Goal: Use online tool/utility: Use online tool/utility

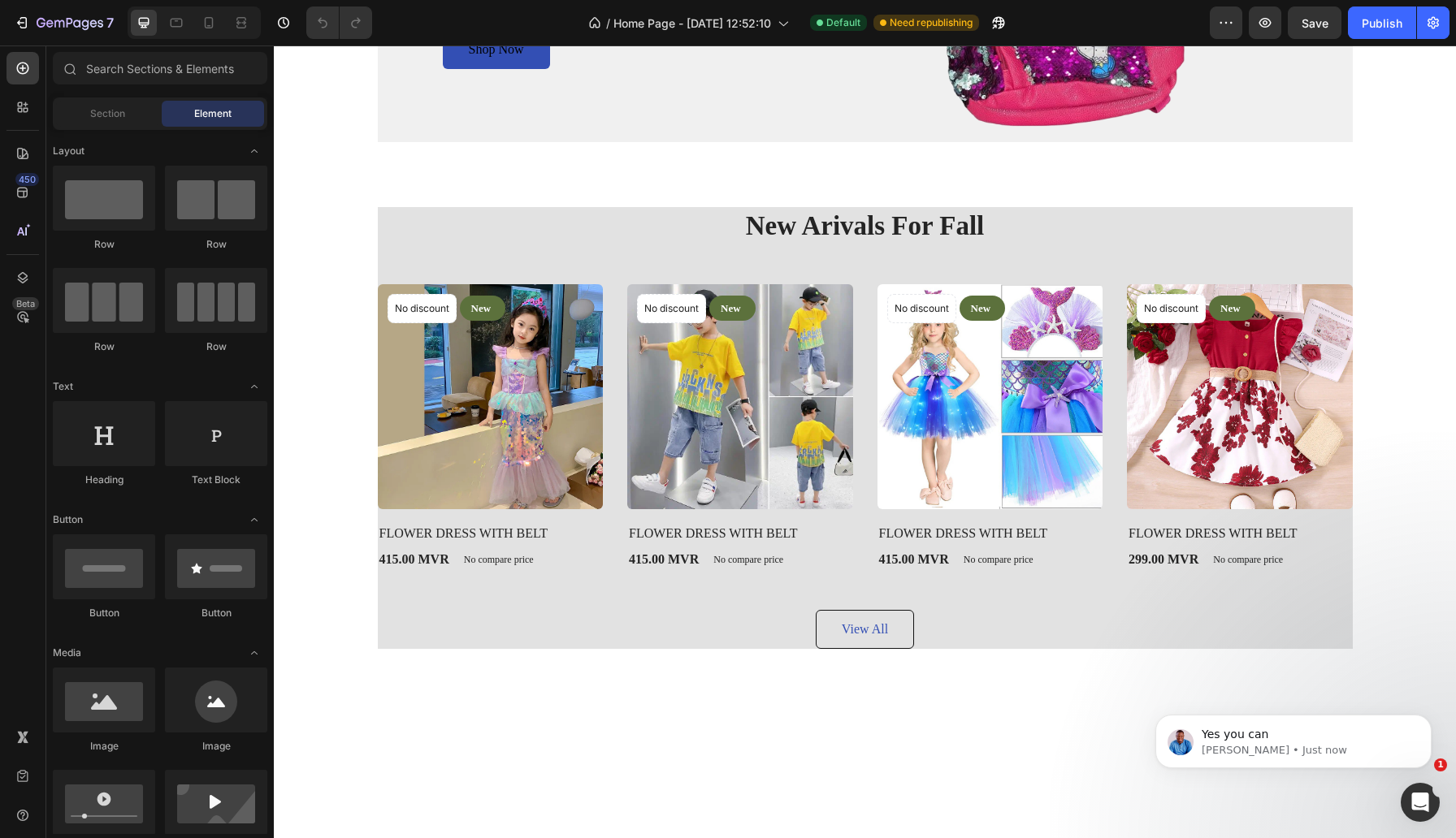
scroll to position [1498, 0]
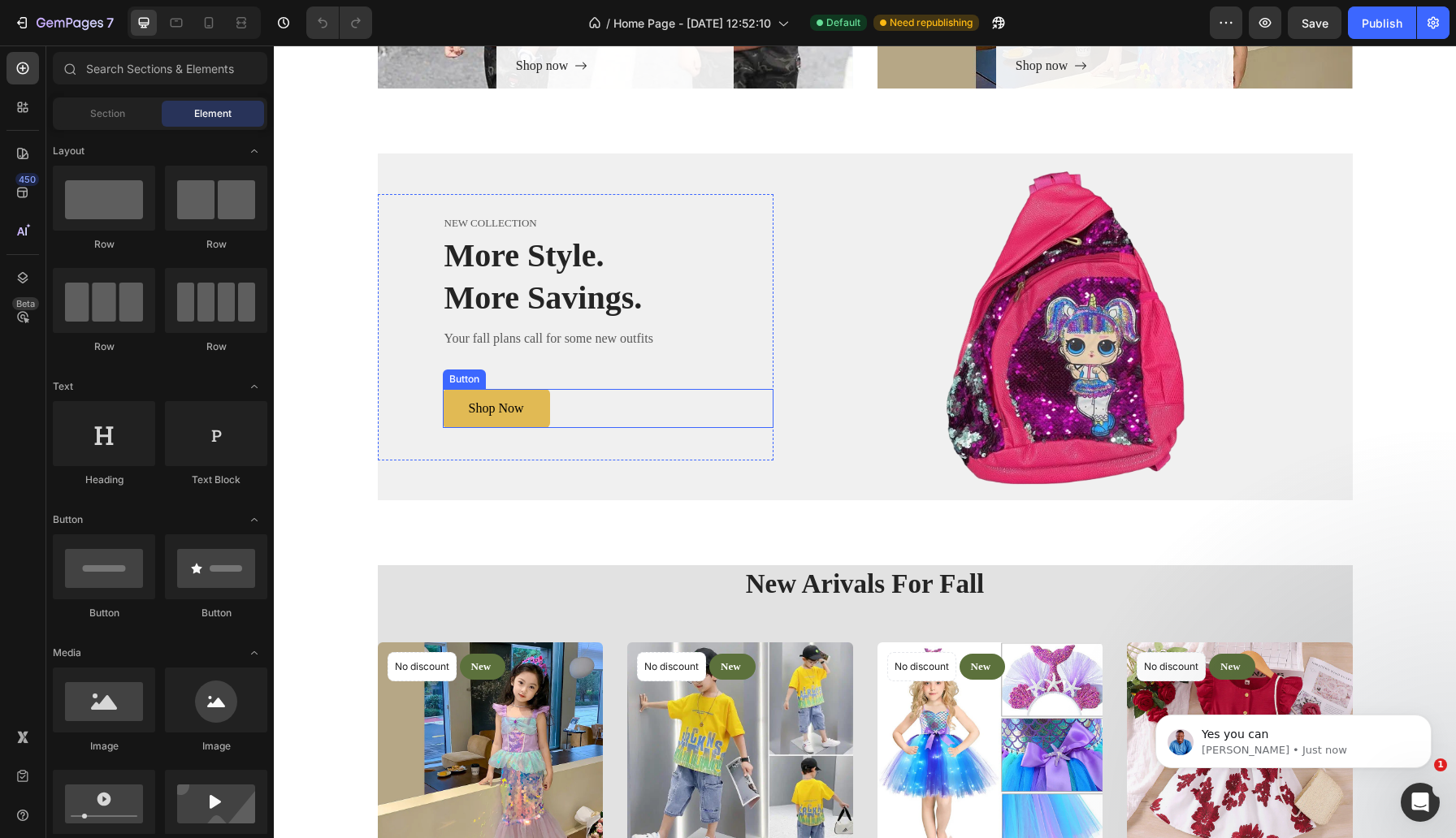
click at [536, 409] on button "Shop Now" at bounding box center [496, 408] width 107 height 39
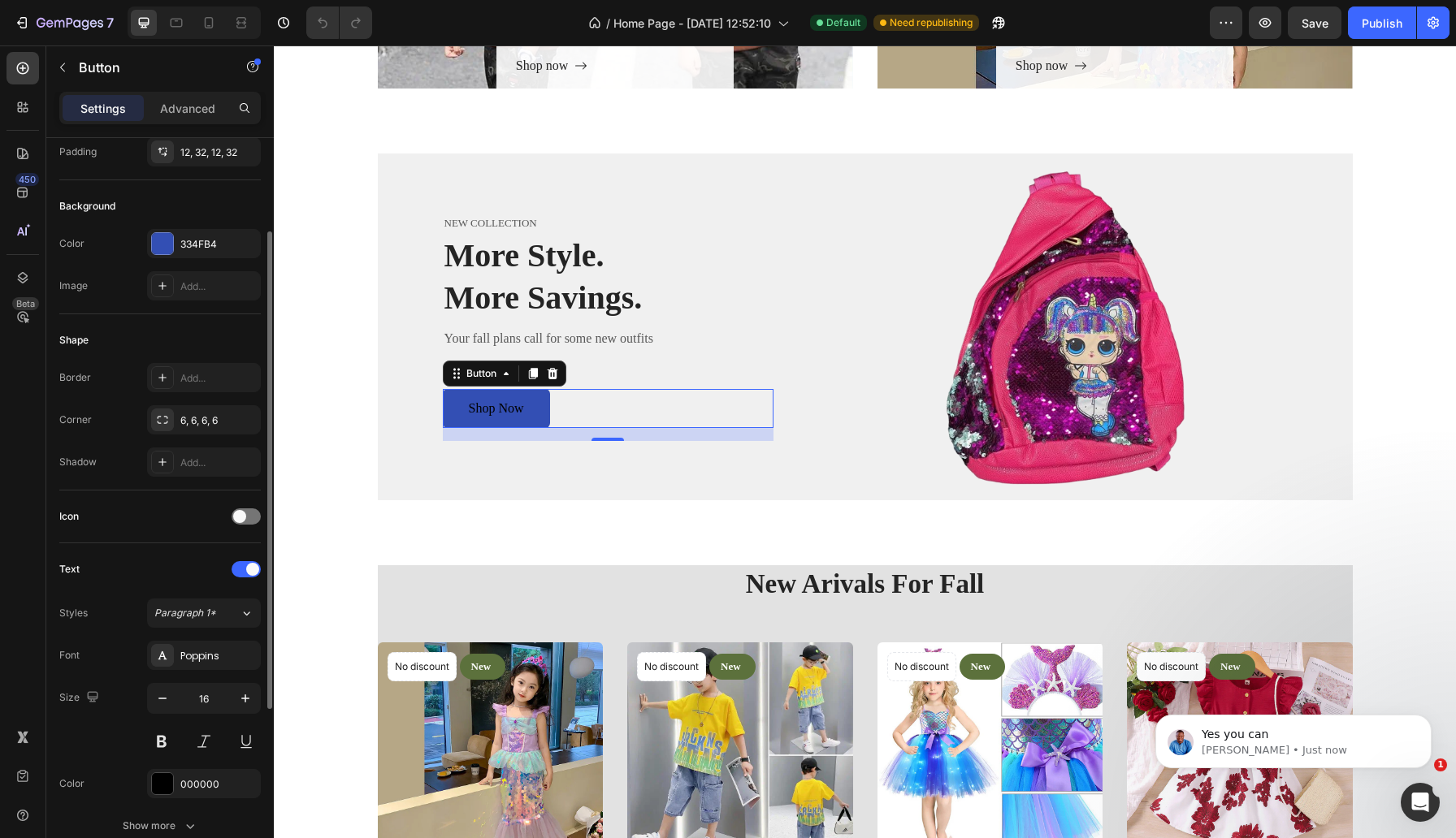
scroll to position [149, 0]
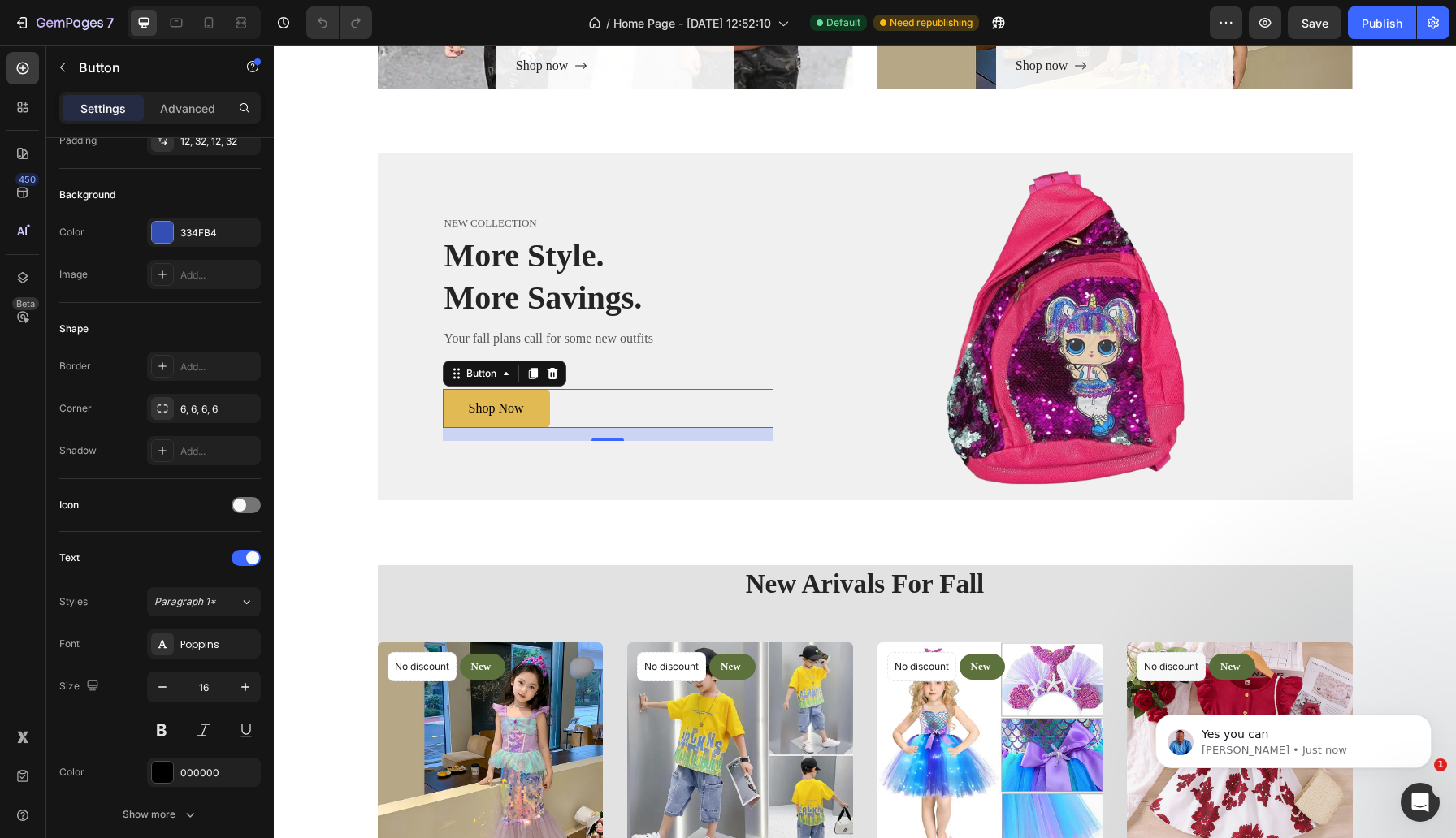
click at [539, 408] on button "Shop Now" at bounding box center [496, 408] width 107 height 39
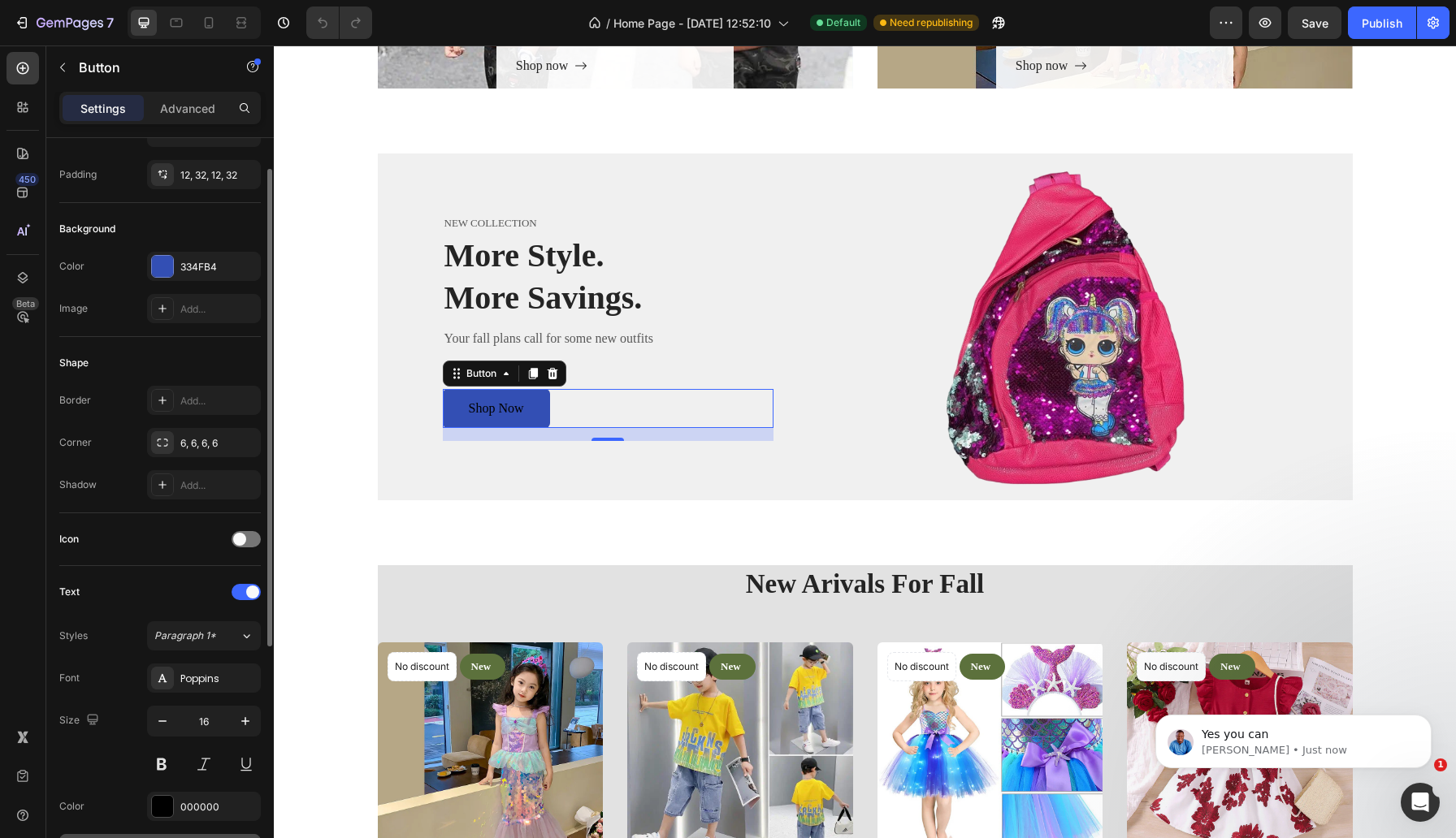
scroll to position [48, 0]
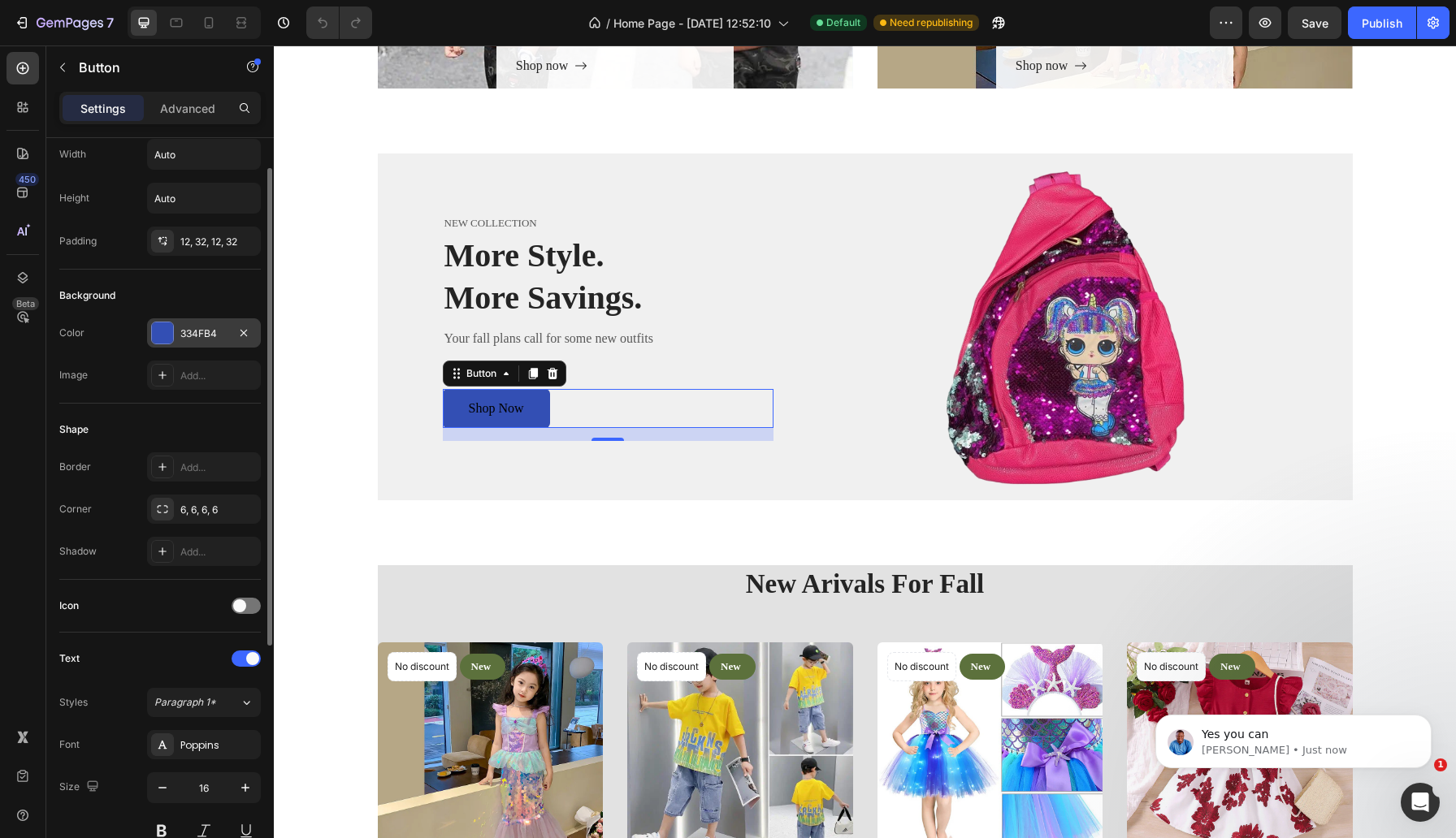
click at [224, 334] on div "334FB4" at bounding box center [203, 334] width 47 height 15
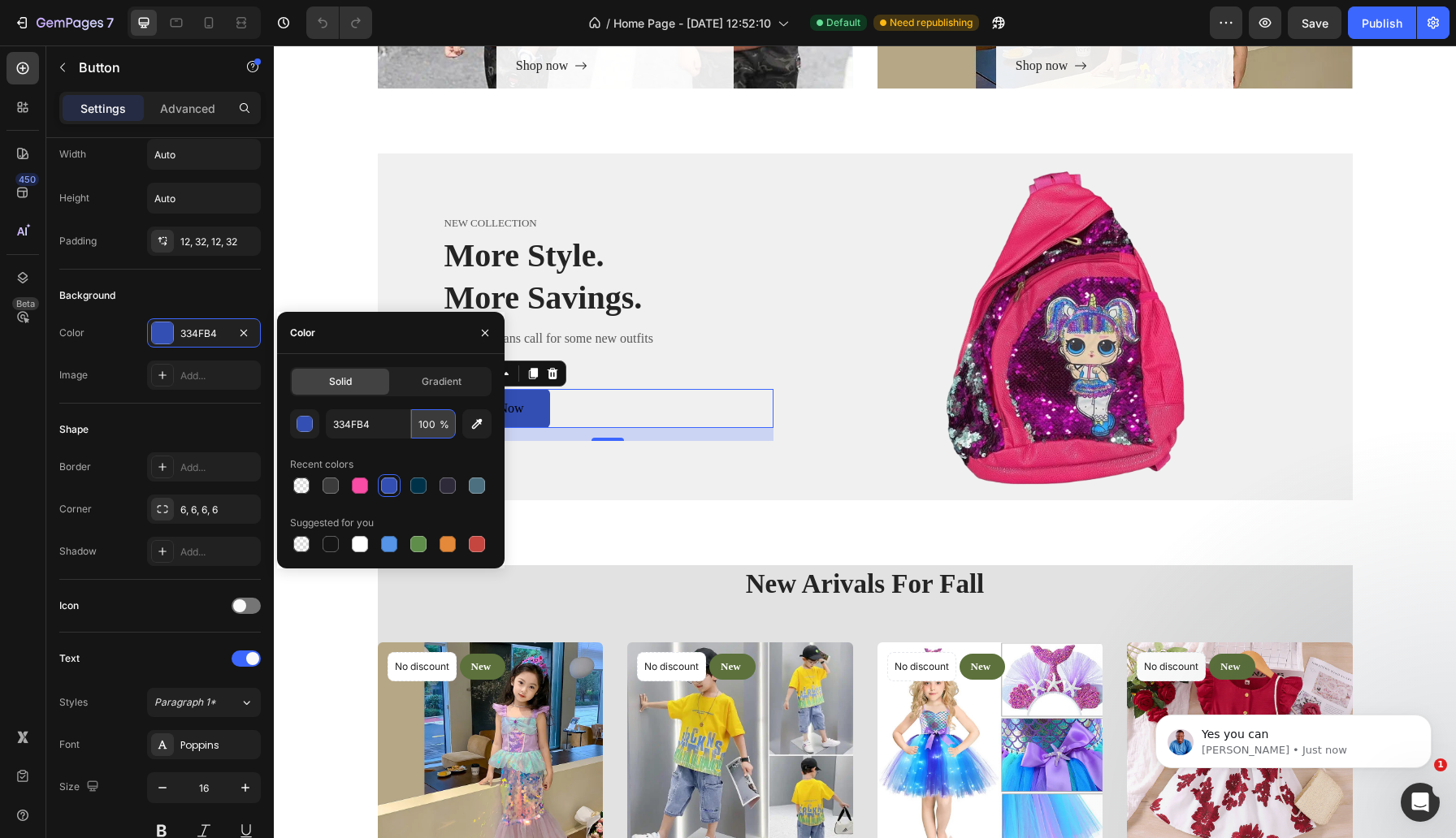
click at [422, 424] on input "100" at bounding box center [434, 424] width 45 height 29
type input "8"
type input "2"
type input "8"
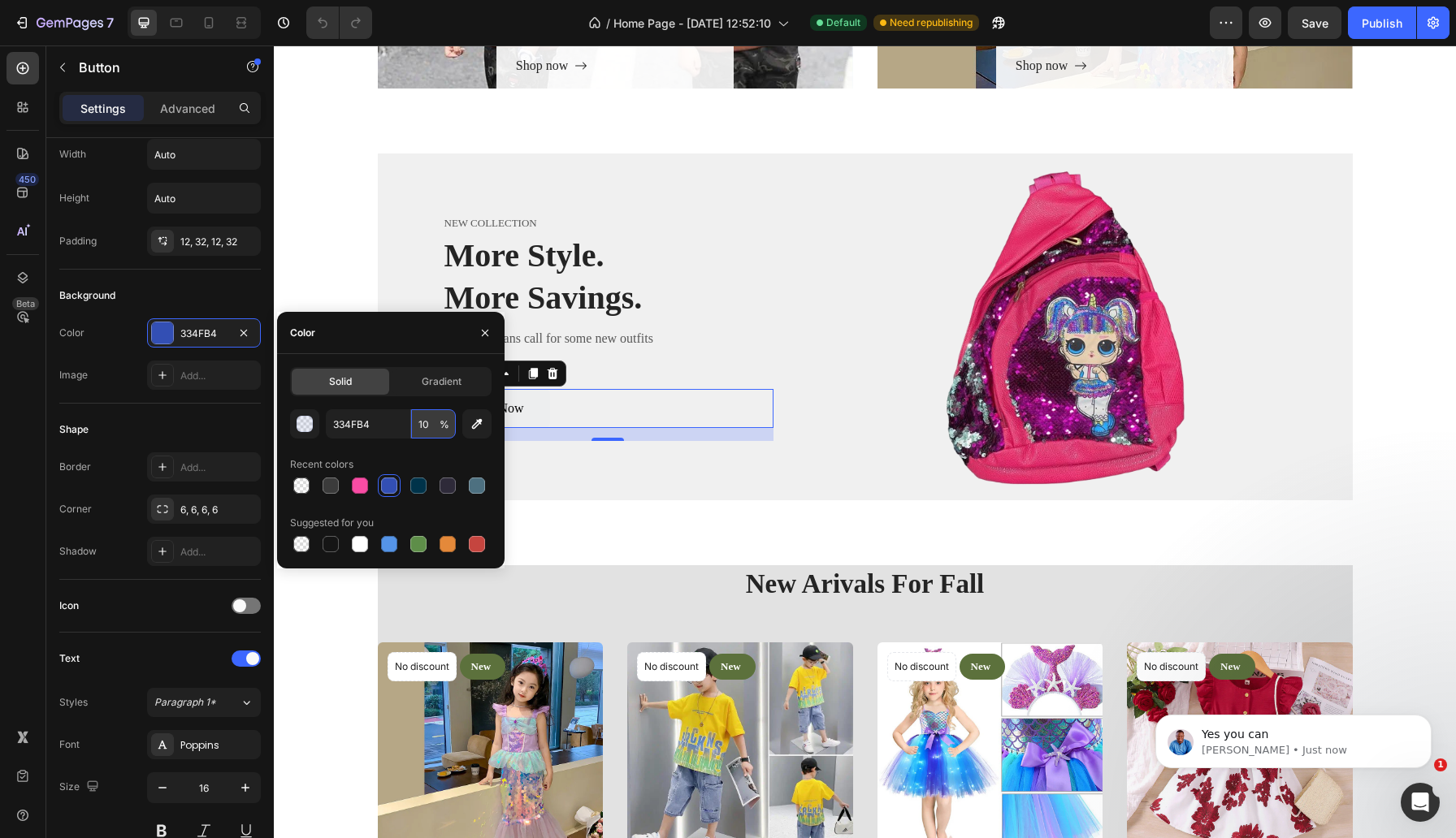
type input "100"
click at [808, 348] on div at bounding box center [1075, 327] width 555 height 347
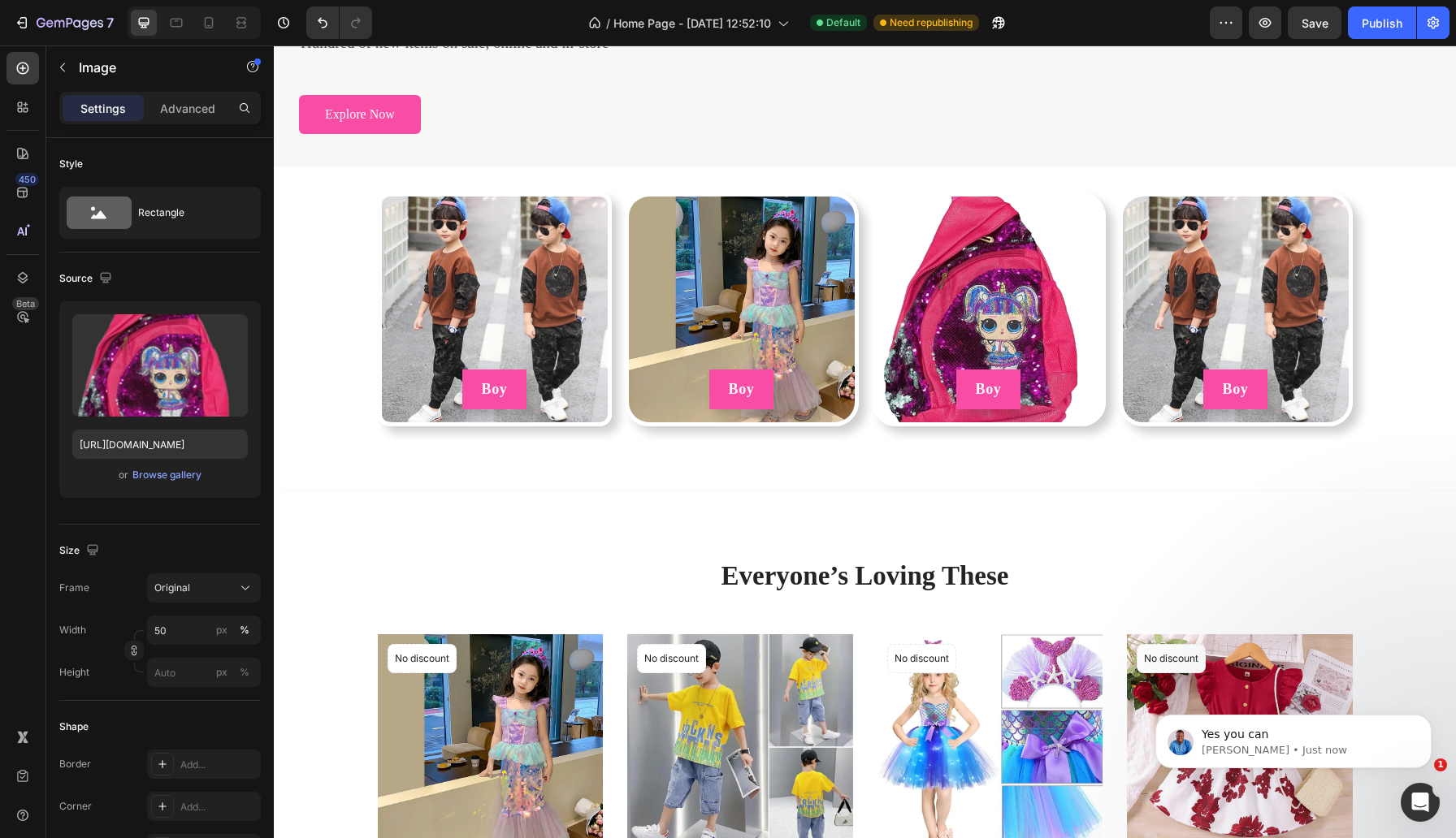
scroll to position [400, 0]
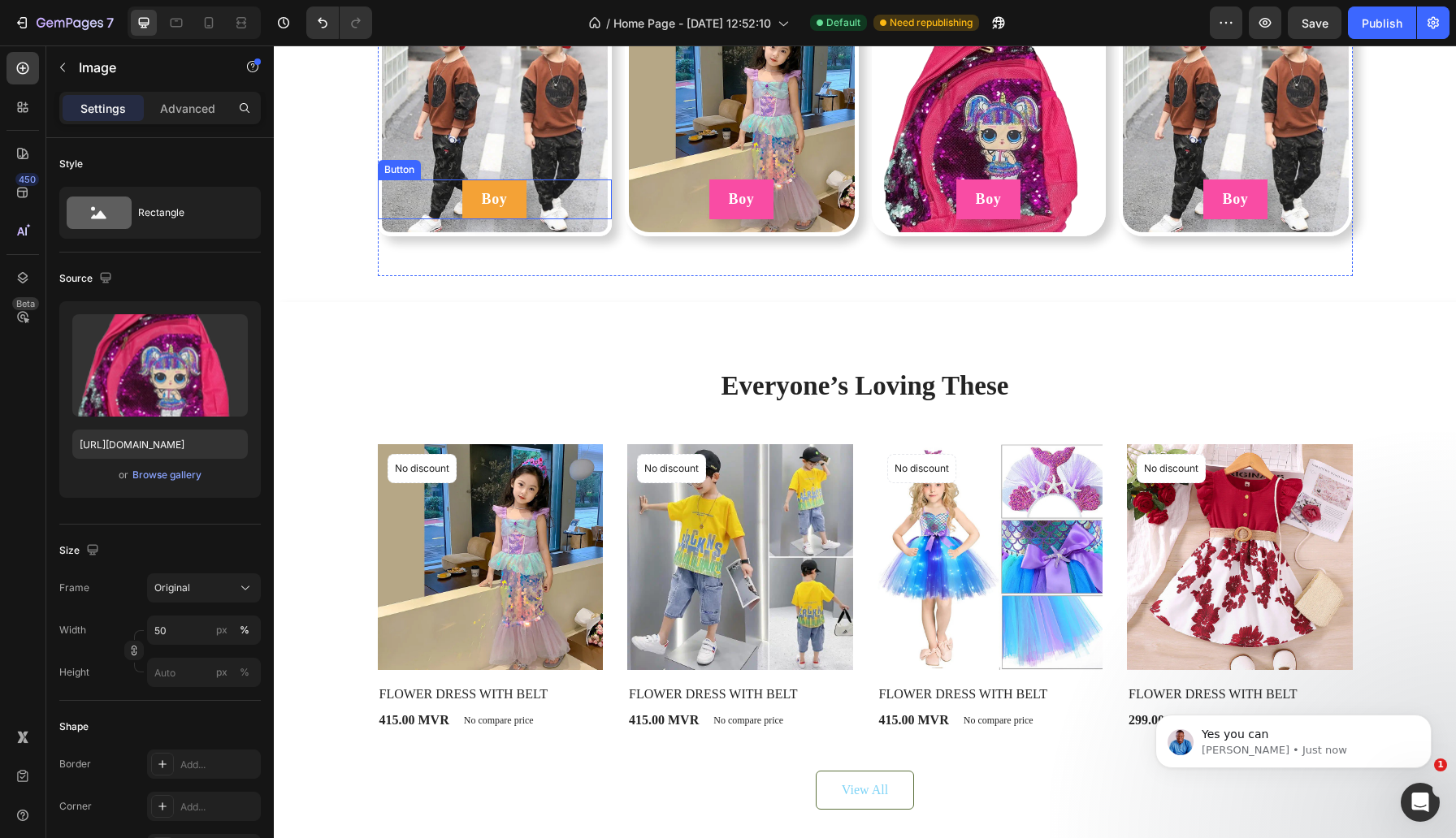
click at [524, 220] on button "Boy" at bounding box center [495, 199] width 65 height 40
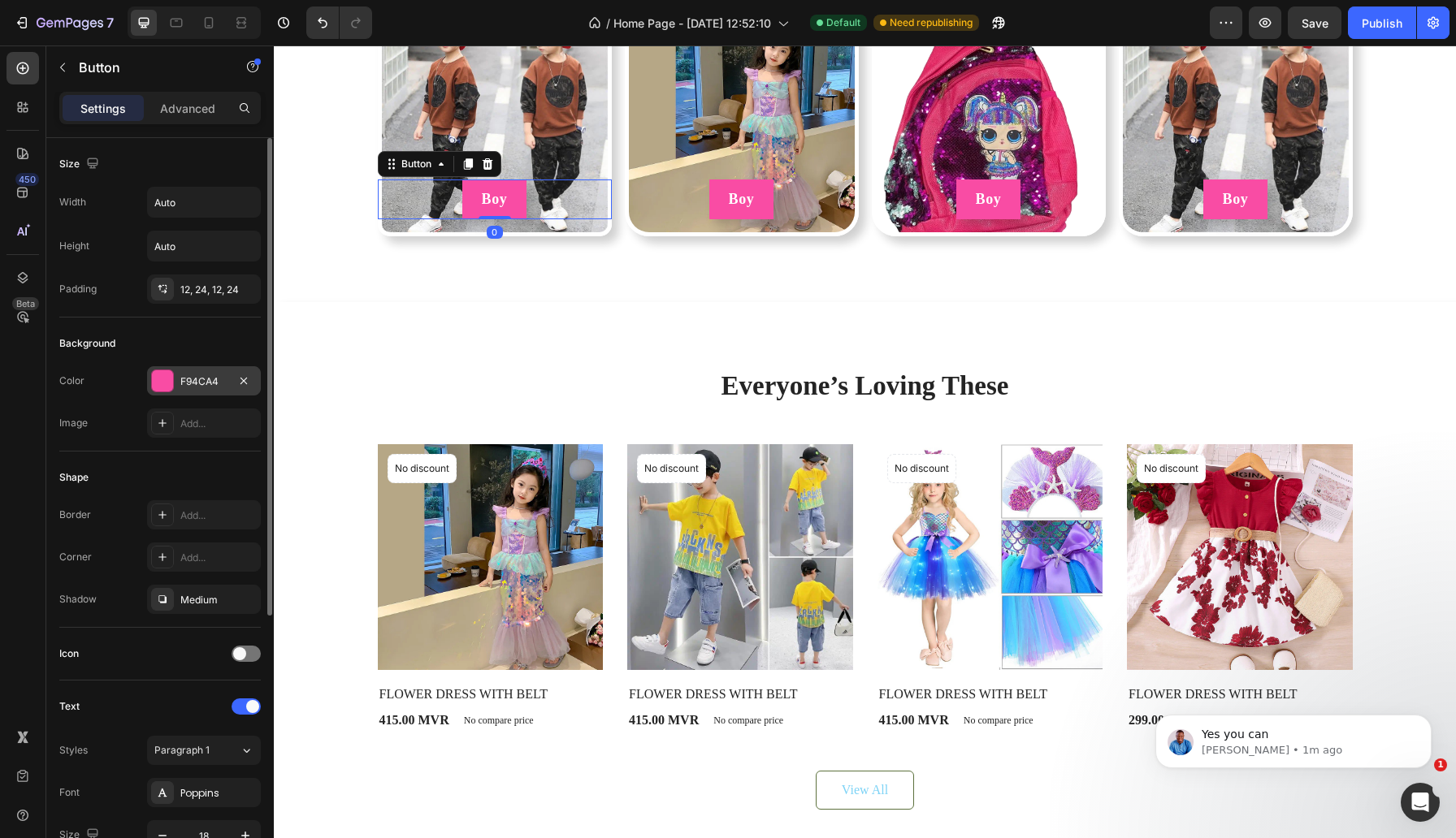
click at [212, 382] on div "F94CA4" at bounding box center [203, 381] width 47 height 15
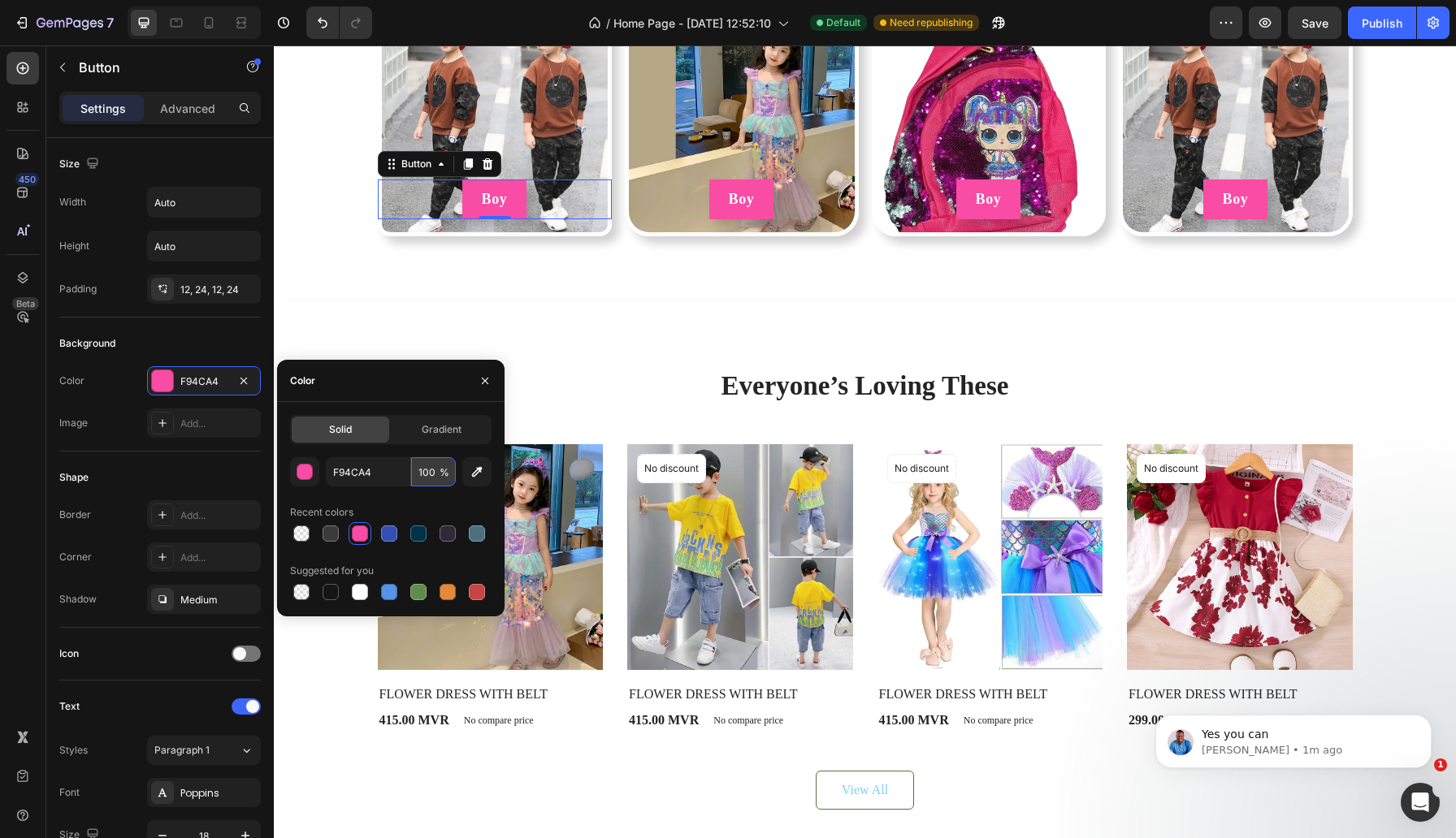
click at [426, 469] on input "100" at bounding box center [434, 471] width 45 height 29
type input "30"
type input "100"
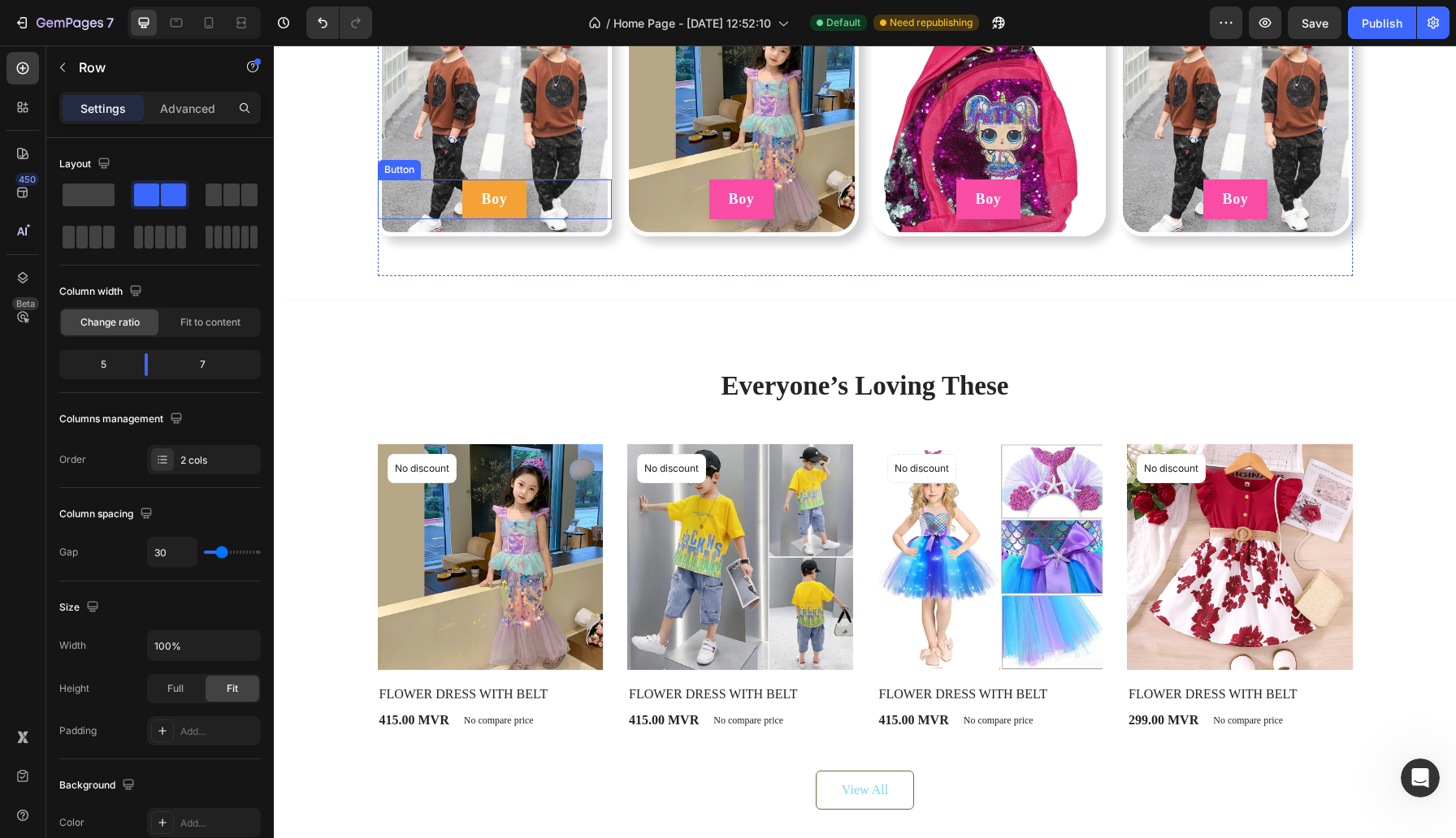
click at [467, 220] on button "Boy" at bounding box center [495, 199] width 65 height 40
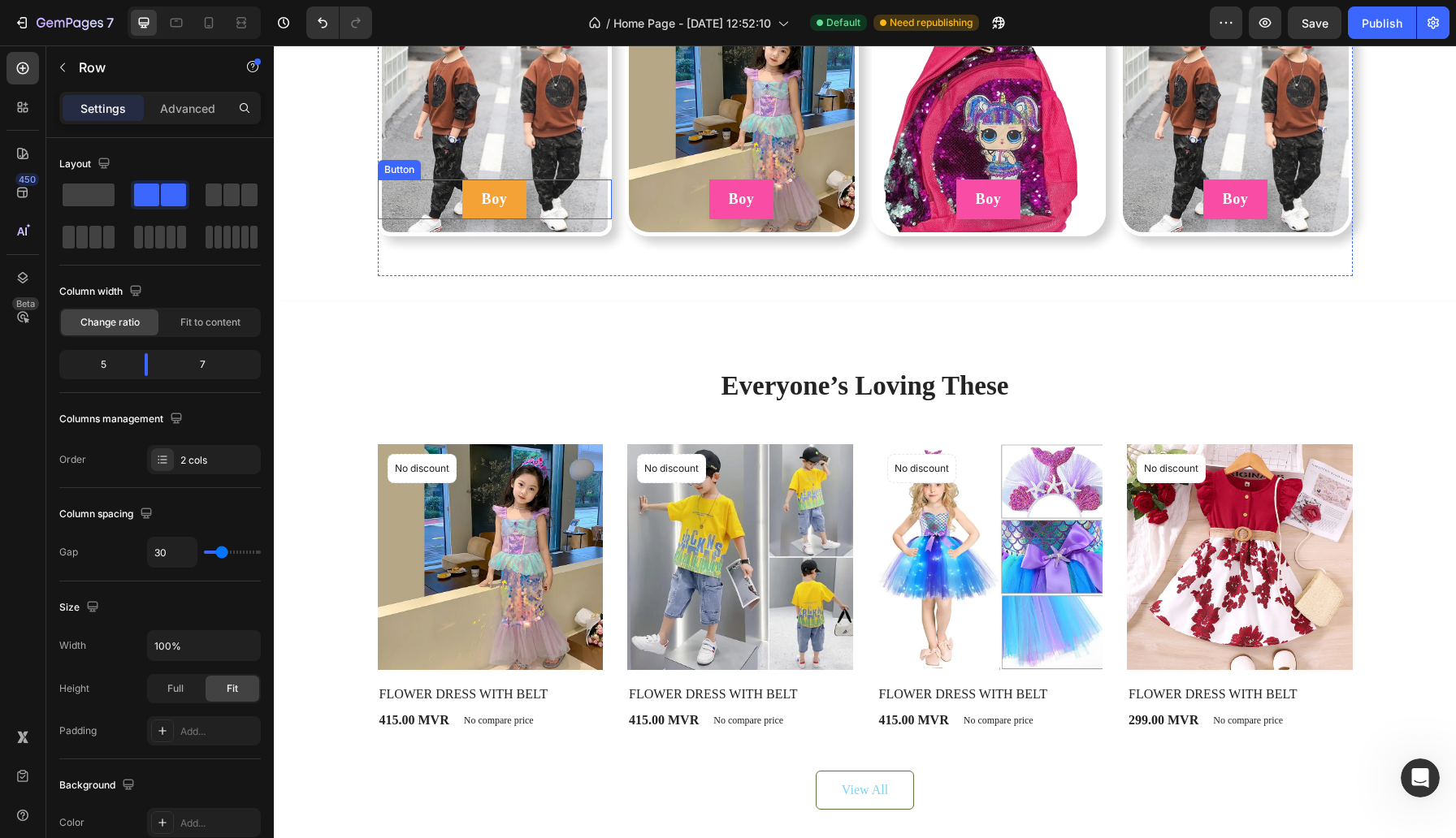
click at [467, 220] on button "Boy" at bounding box center [495, 199] width 65 height 40
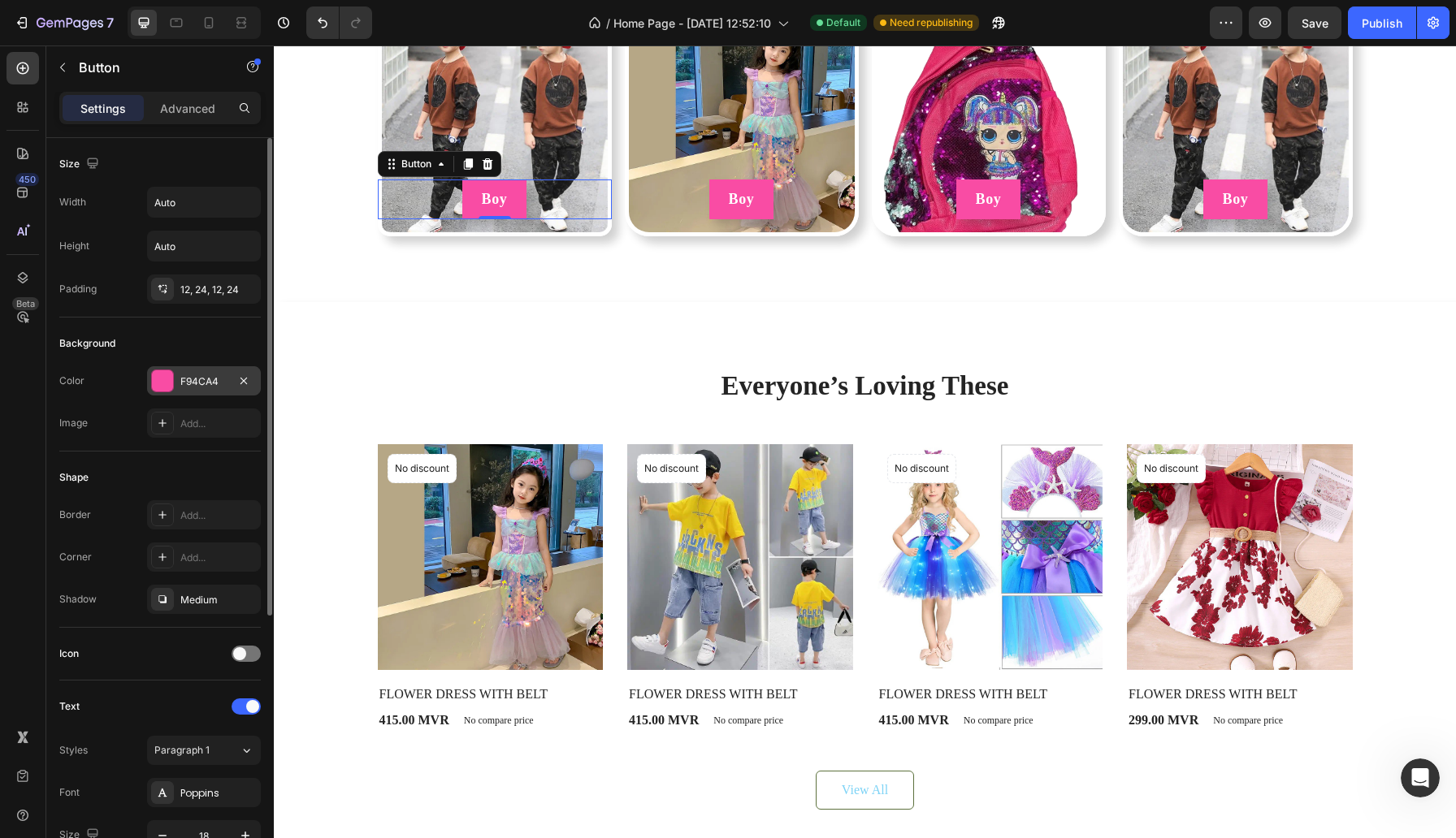
click at [230, 381] on div "F94CA4" at bounding box center [204, 381] width 114 height 29
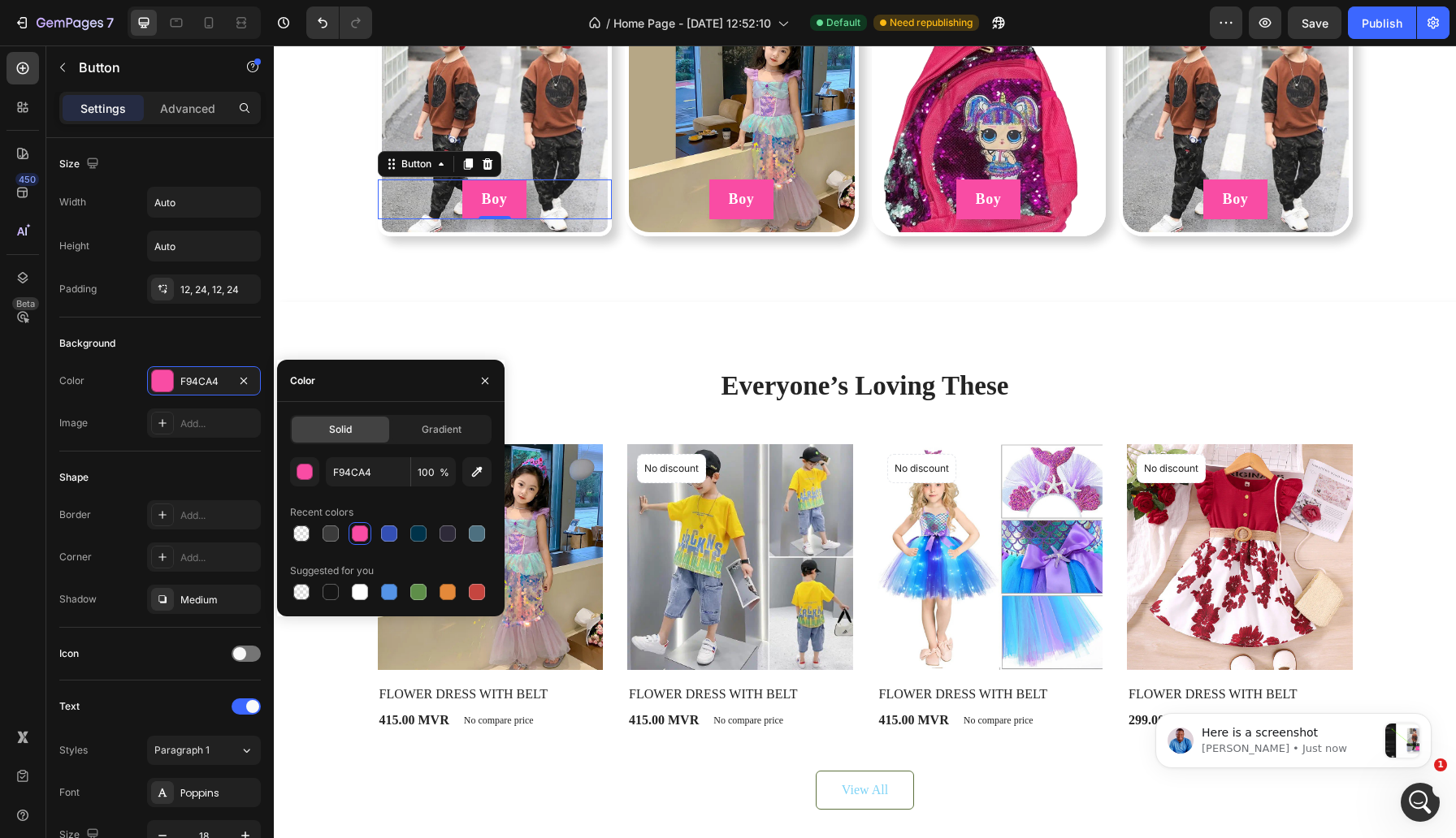
scroll to position [0, 0]
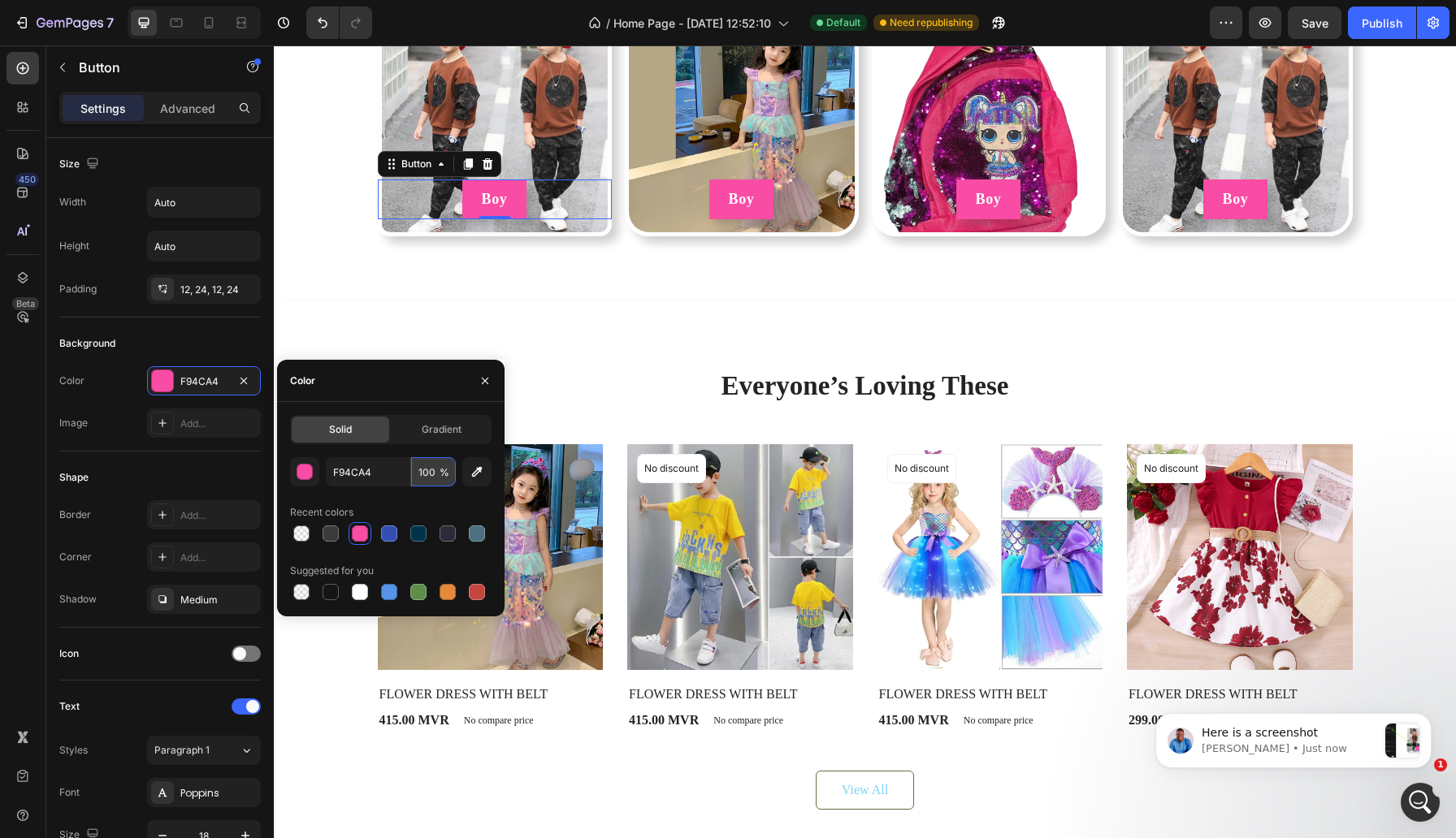
click at [427, 473] on input "100" at bounding box center [434, 471] width 45 height 29
type input "80"
click at [661, 236] on img at bounding box center [741, 119] width 234 height 234
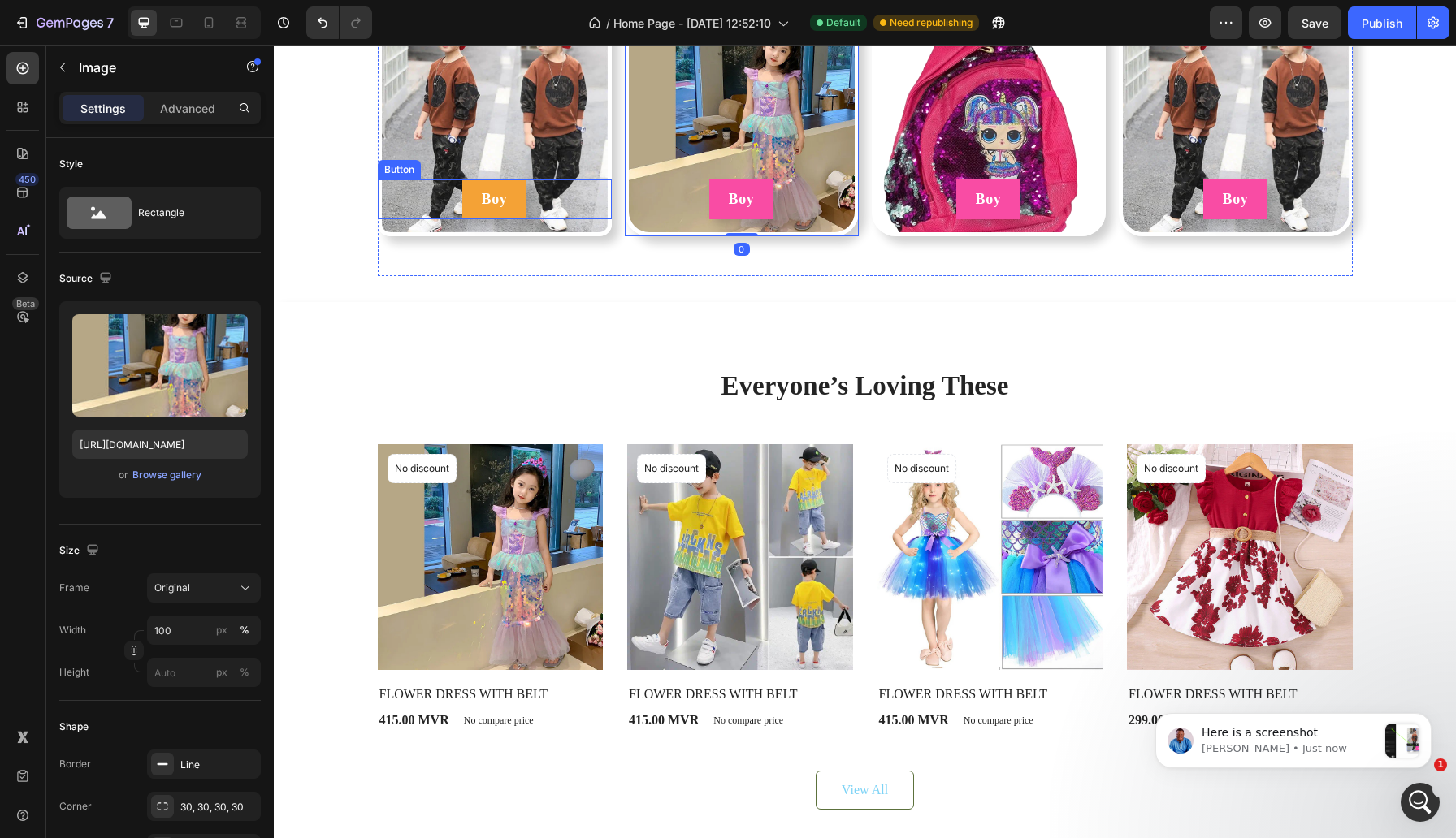
click at [519, 220] on button "Boy" at bounding box center [495, 199] width 65 height 40
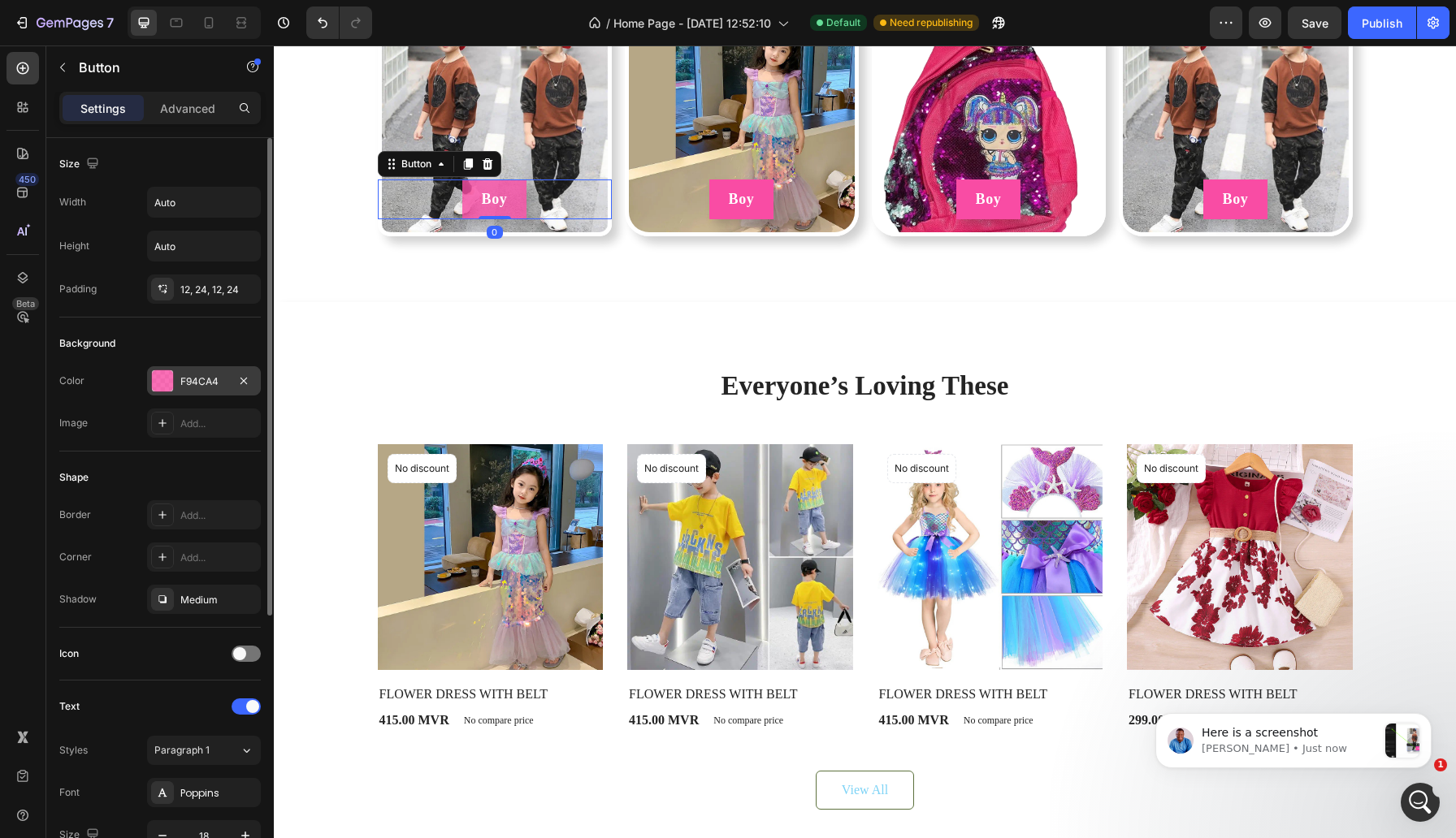
click at [216, 383] on div "F94CA4" at bounding box center [203, 381] width 47 height 15
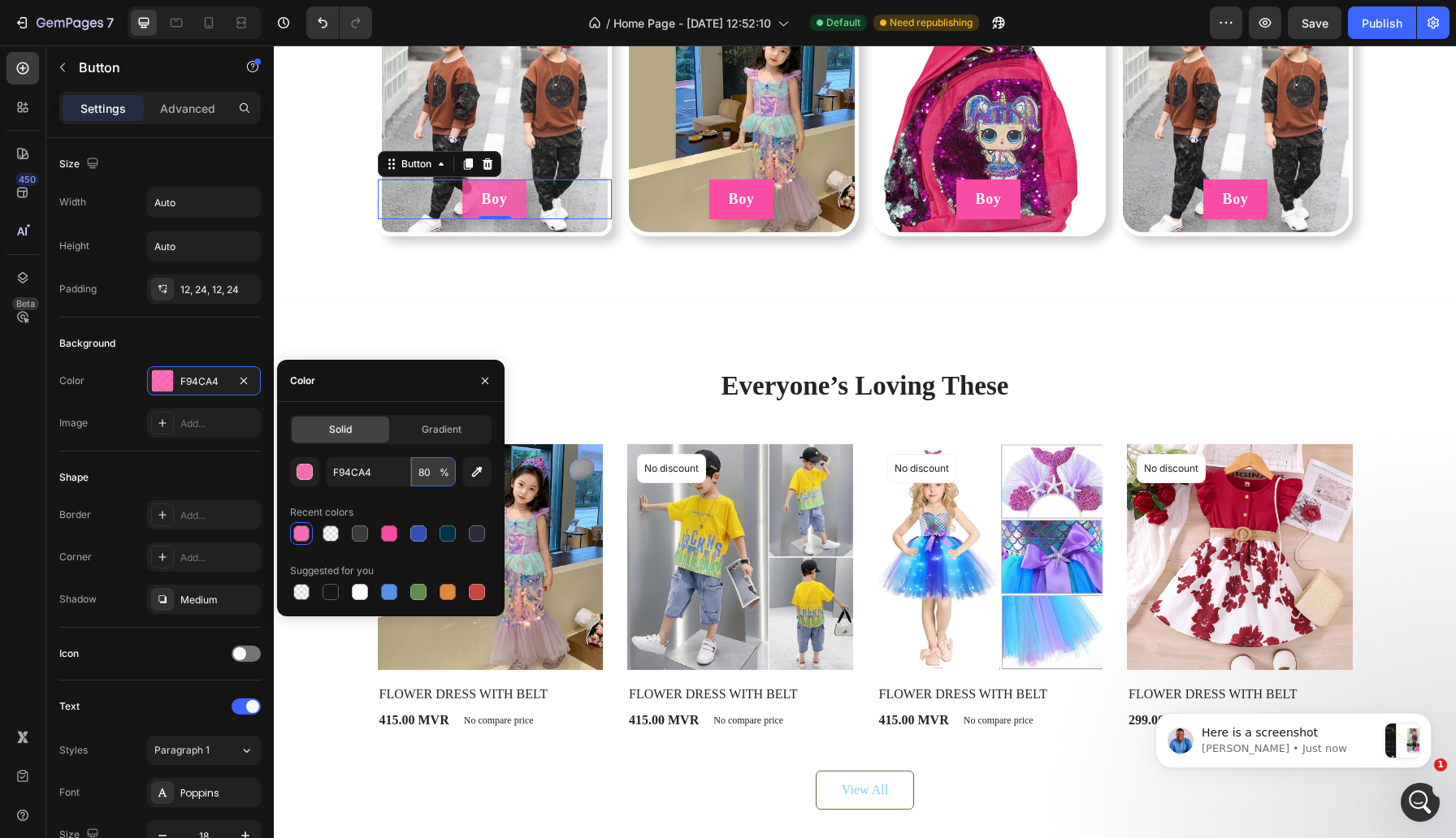
click at [422, 467] on input "80" at bounding box center [434, 471] width 45 height 29
type input "100"
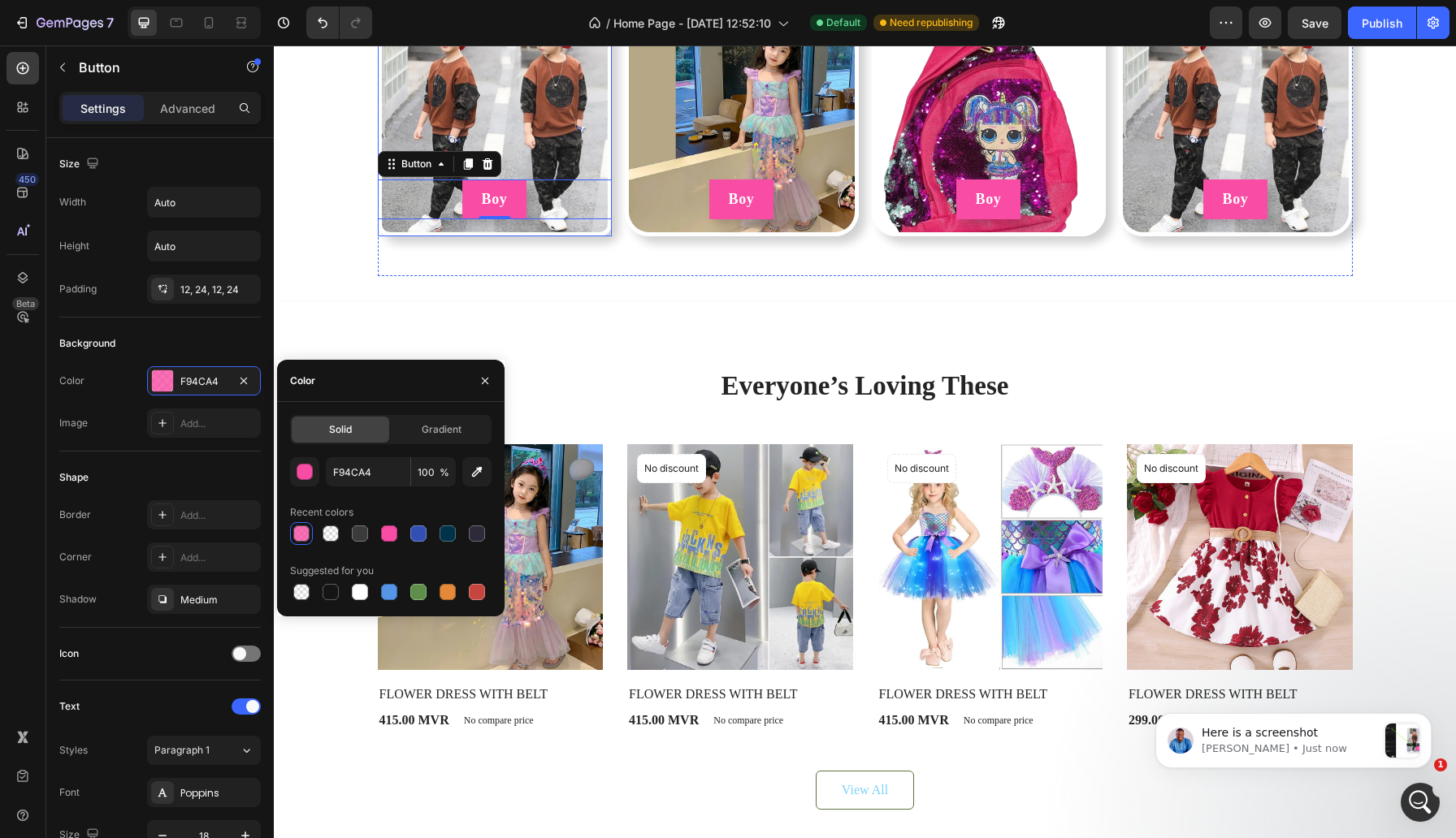
click at [536, 236] on img at bounding box center [494, 119] width 234 height 234
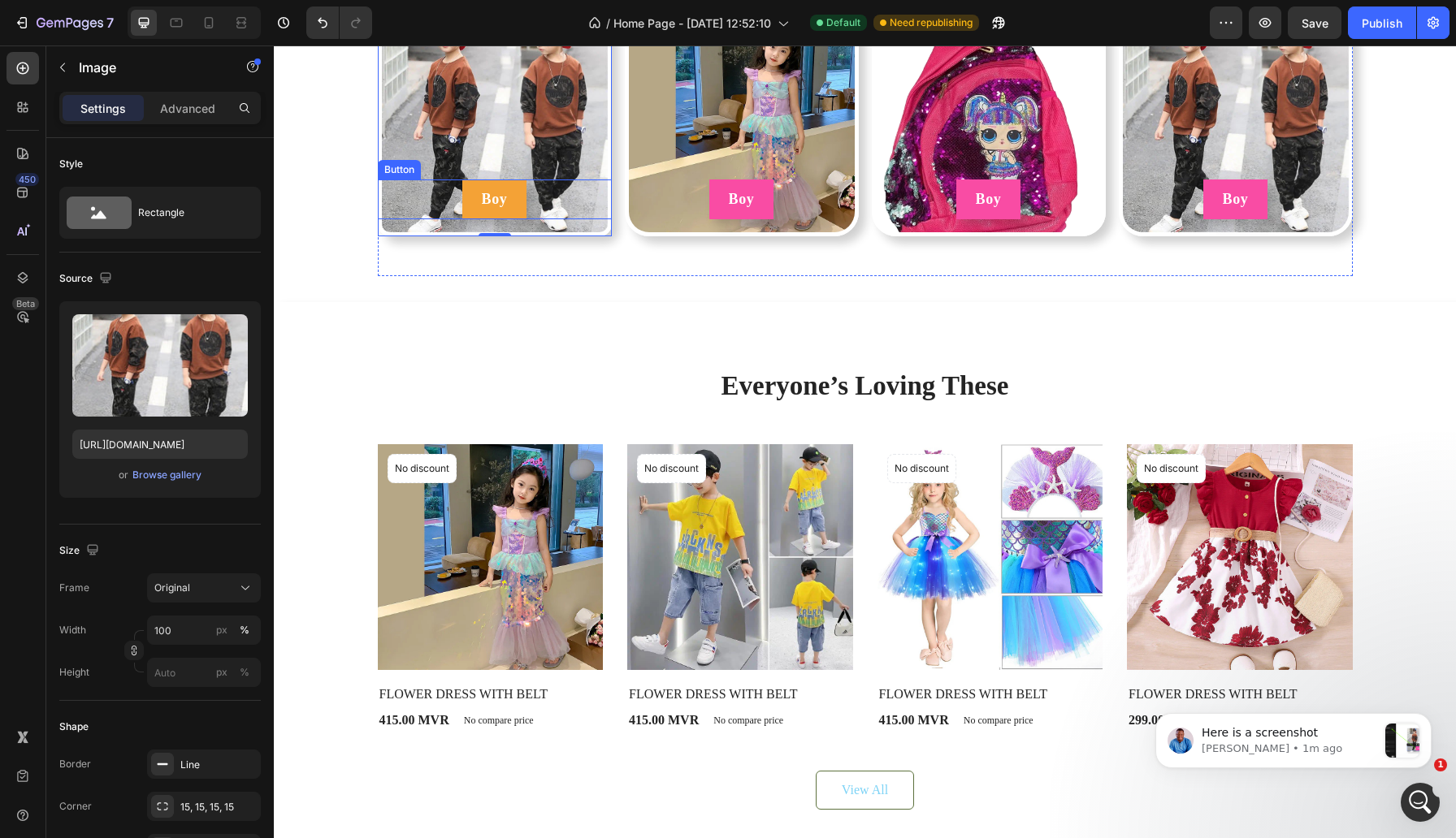
click at [469, 220] on button "Boy" at bounding box center [495, 199] width 65 height 40
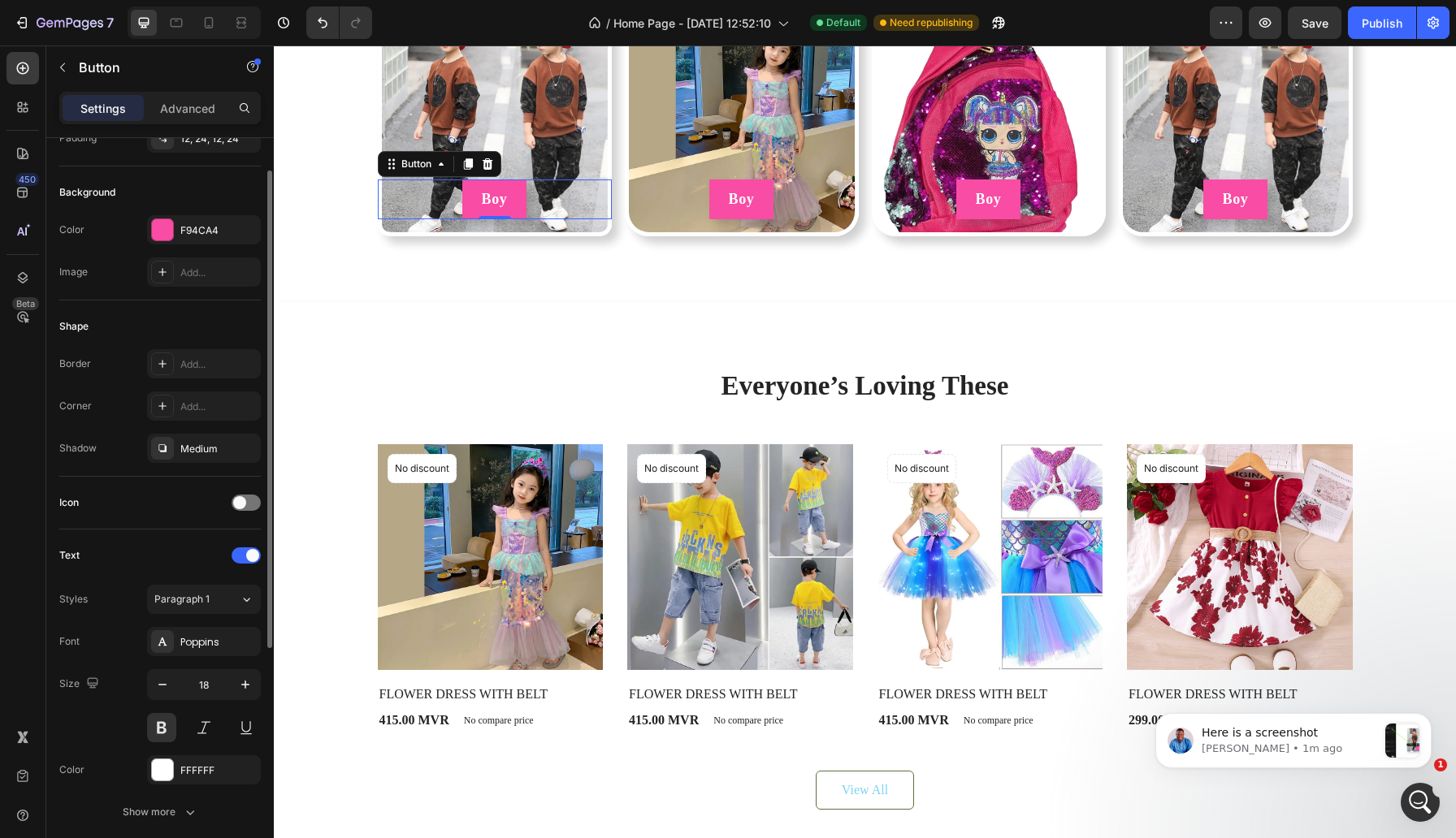
scroll to position [283, 0]
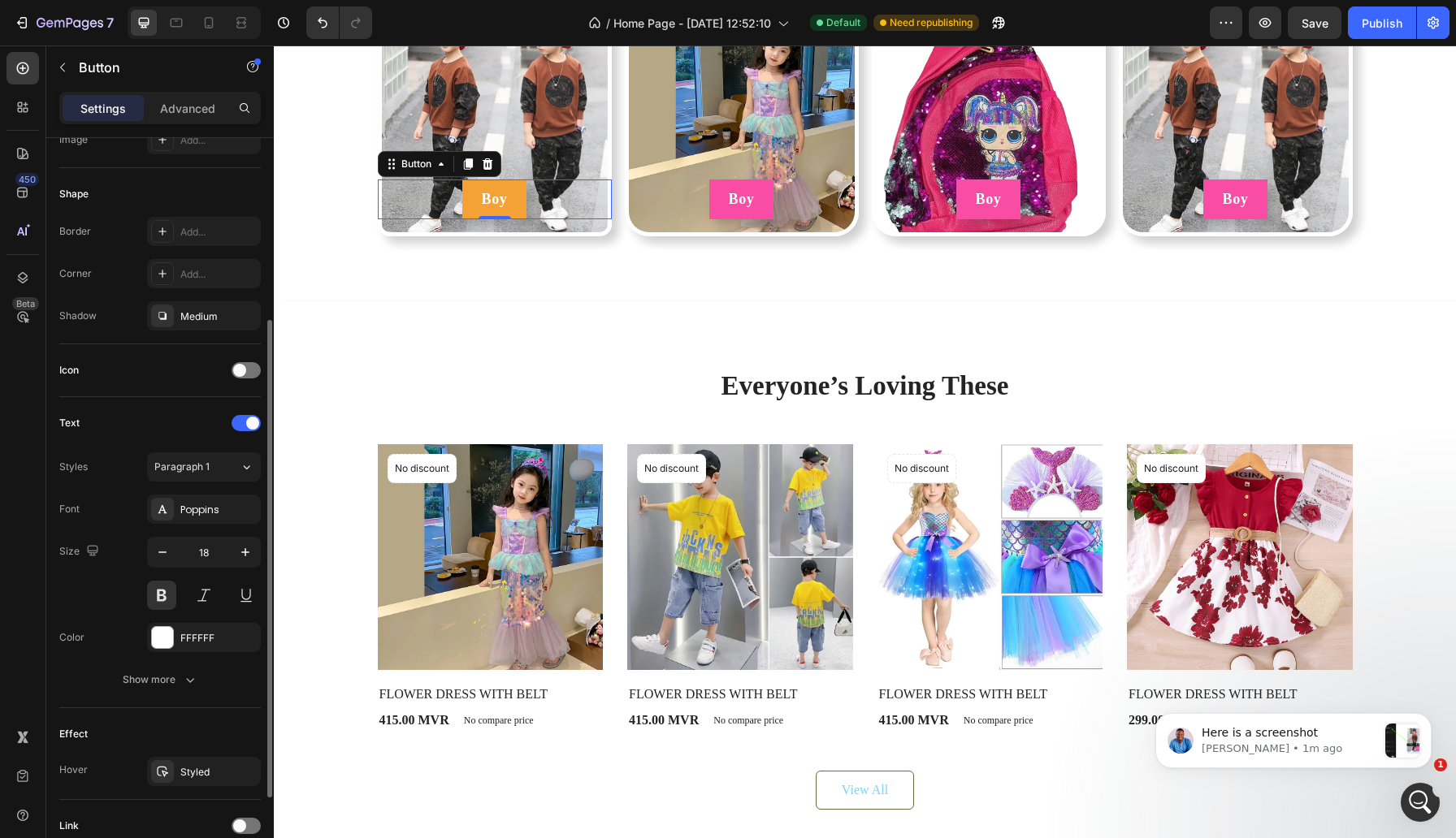
click at [472, 220] on button "Boy" at bounding box center [495, 199] width 65 height 40
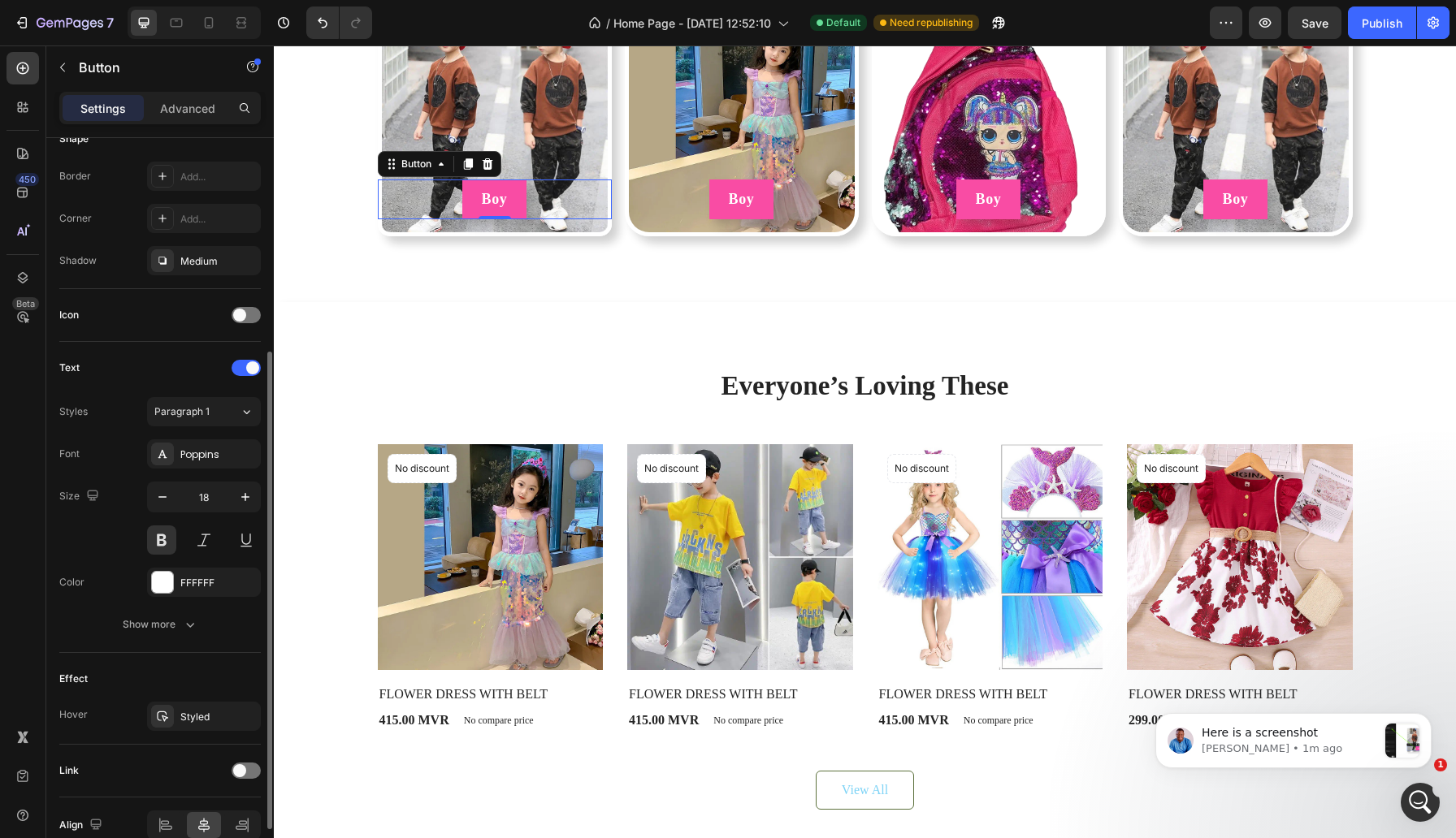
scroll to position [320, 0]
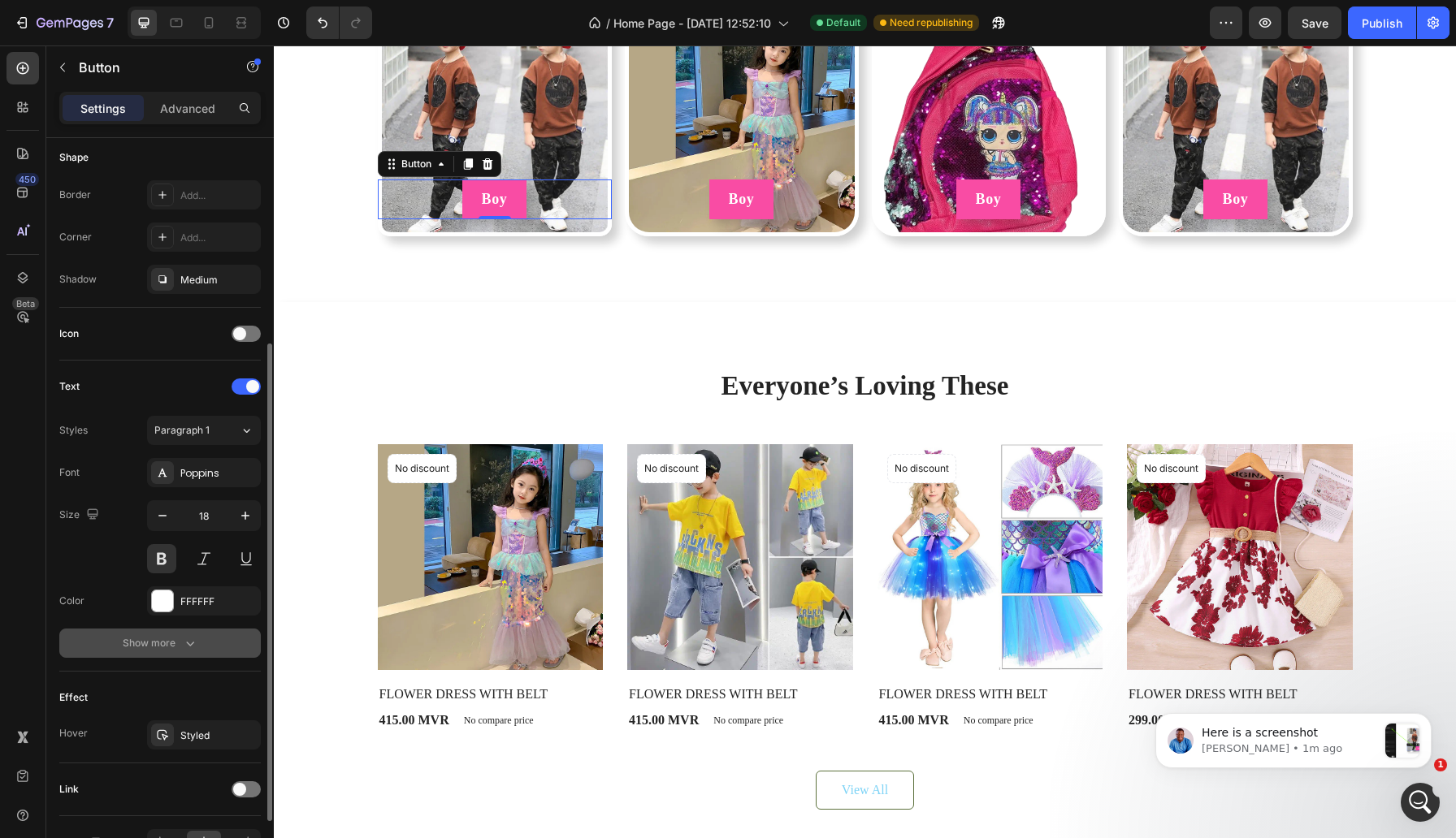
click at [157, 636] on div "Show more" at bounding box center [160, 643] width 75 height 17
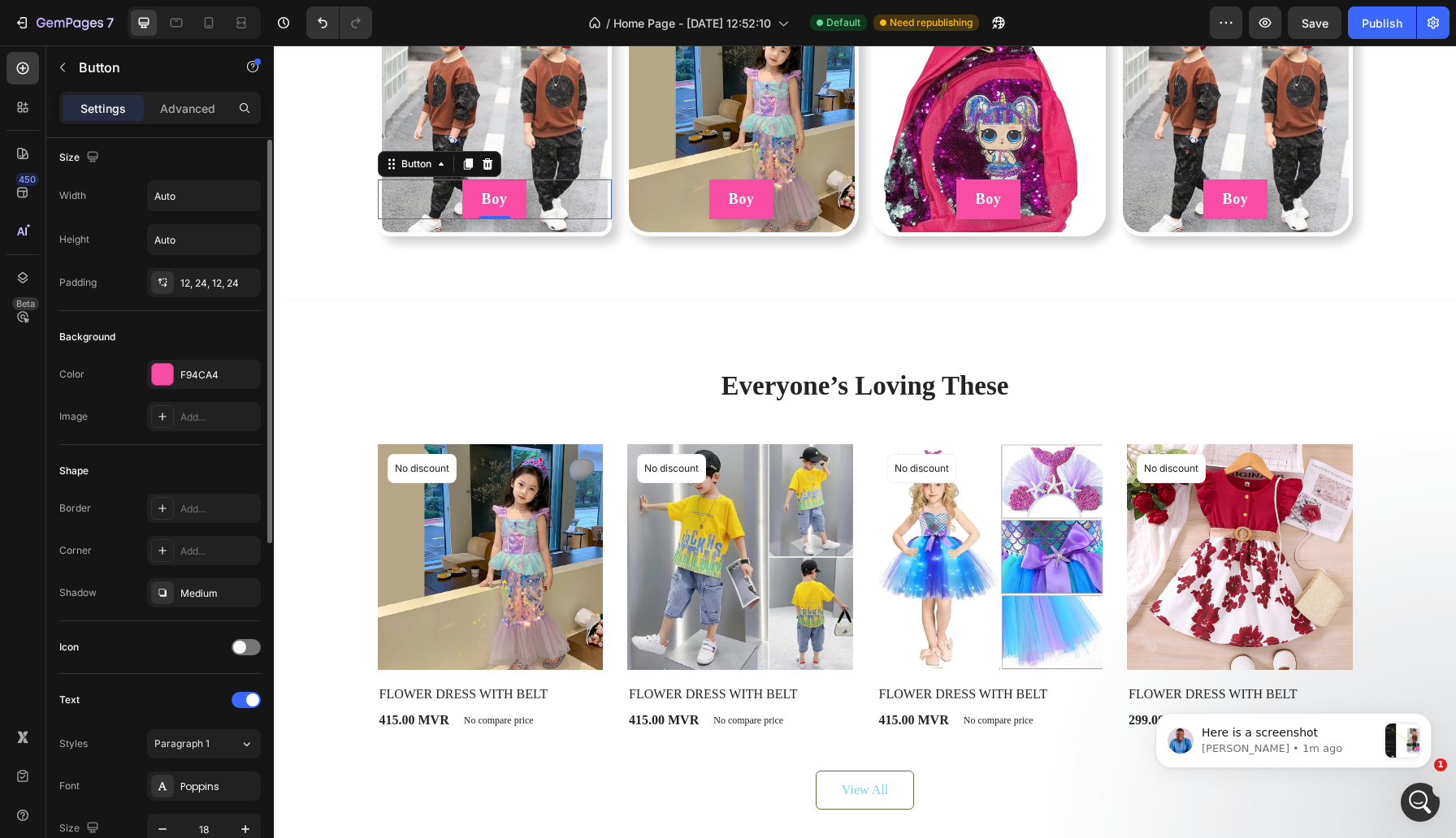
scroll to position [0, 0]
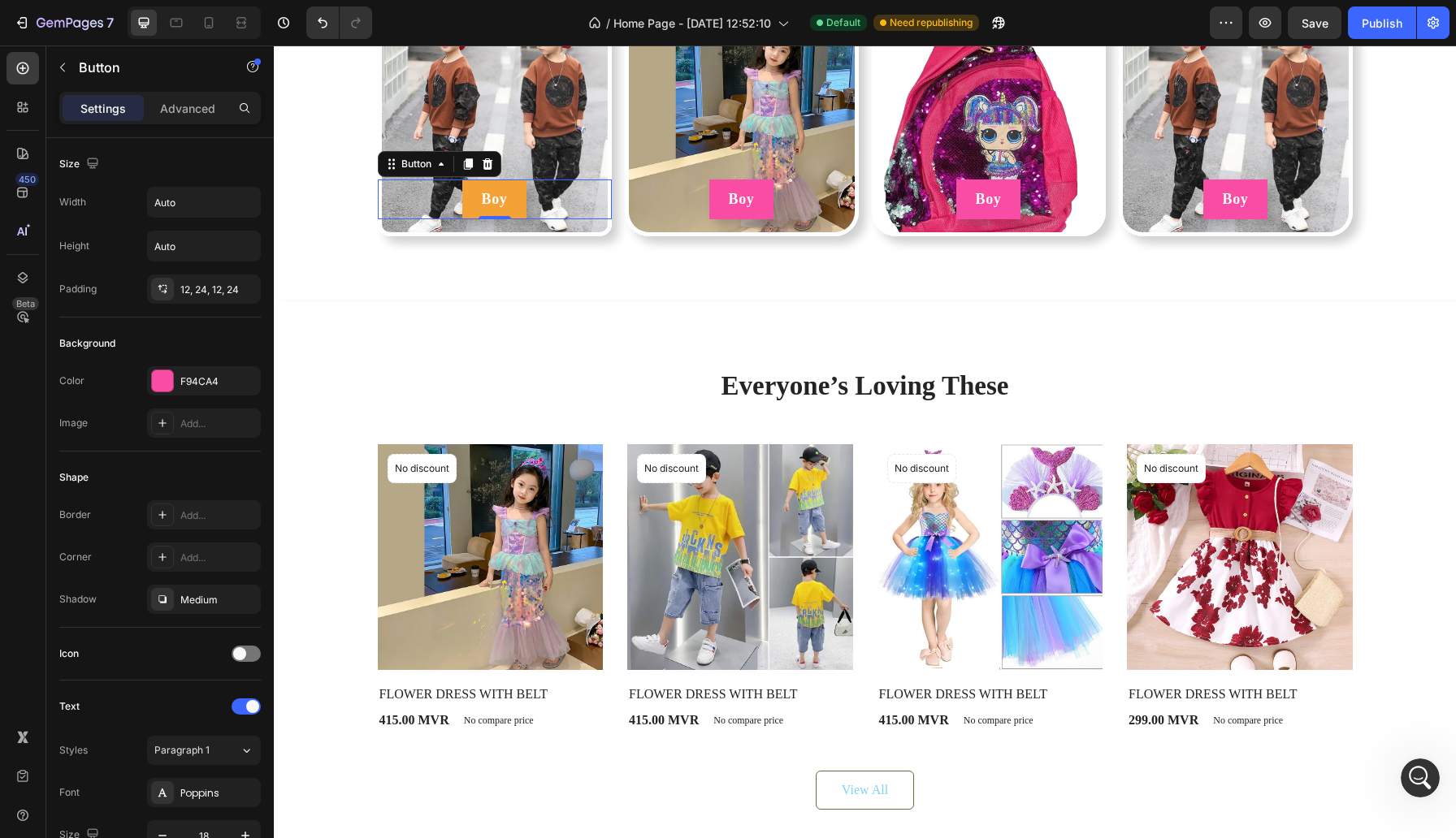
click at [521, 220] on button "Boy" at bounding box center [495, 199] width 65 height 40
click at [548, 220] on div "Boy Button 0" at bounding box center [494, 199] width 234 height 40
